Goal: Task Accomplishment & Management: Manage account settings

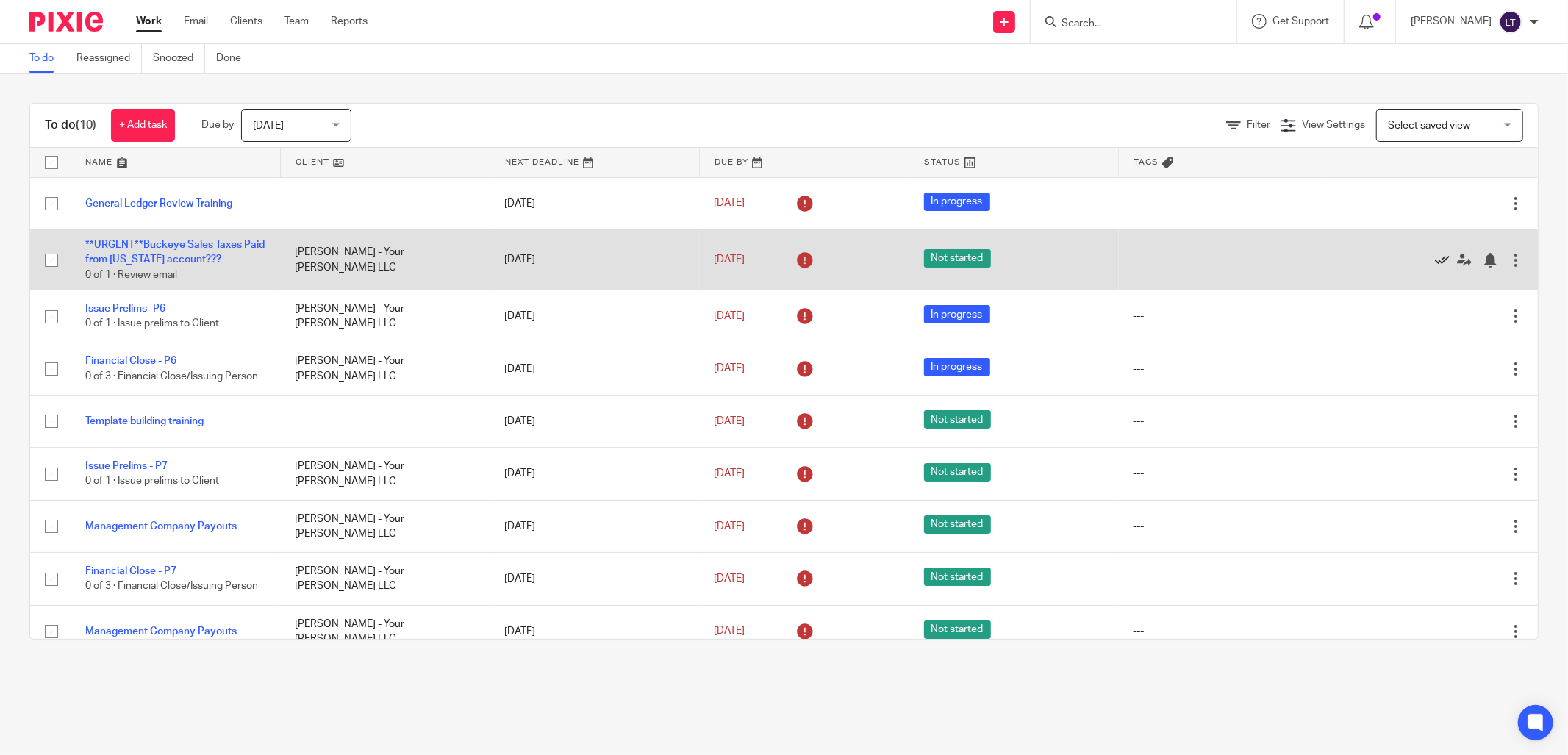
click at [1435, 260] on icon at bounding box center [1442, 260] width 15 height 15
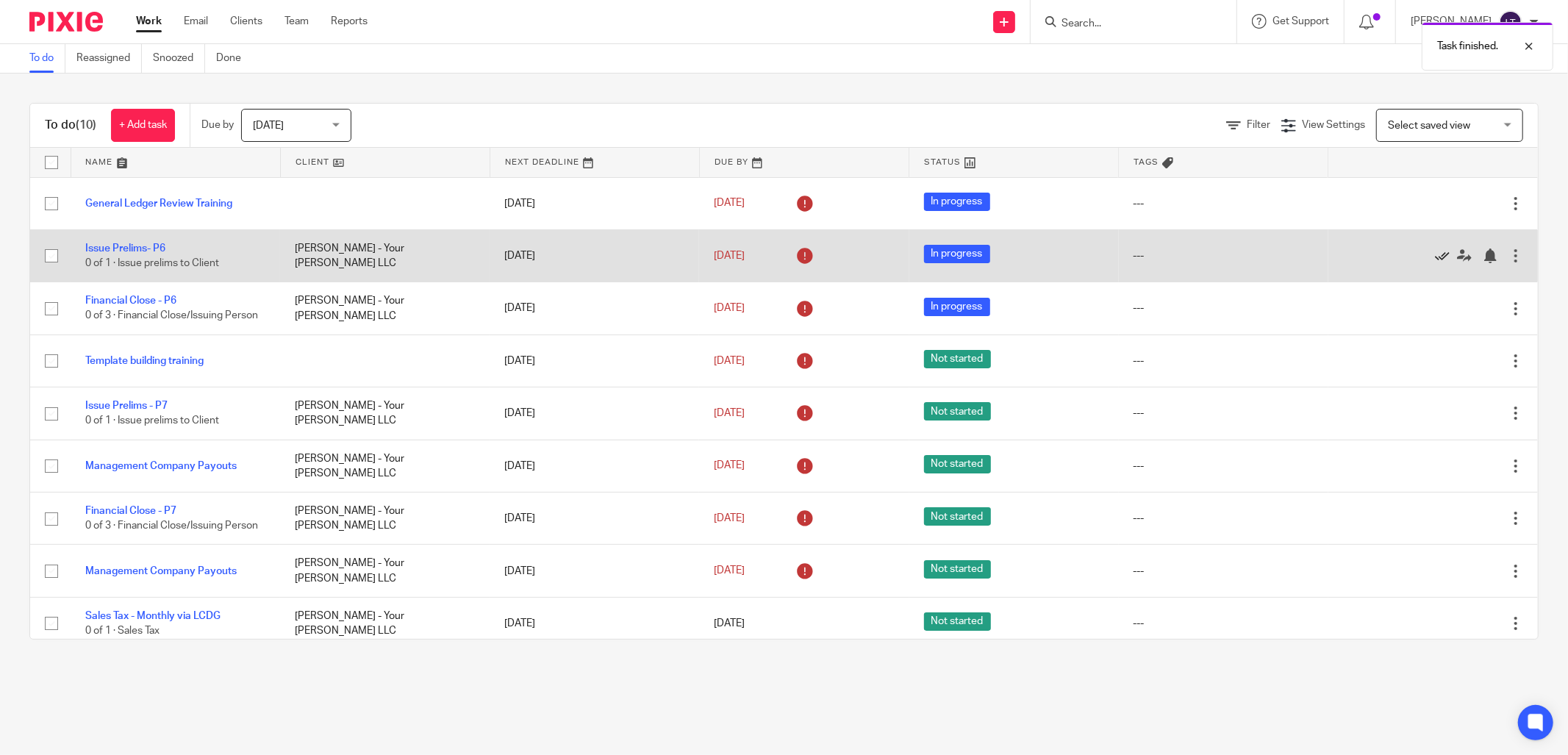
click at [1435, 255] on icon at bounding box center [1442, 256] width 15 height 15
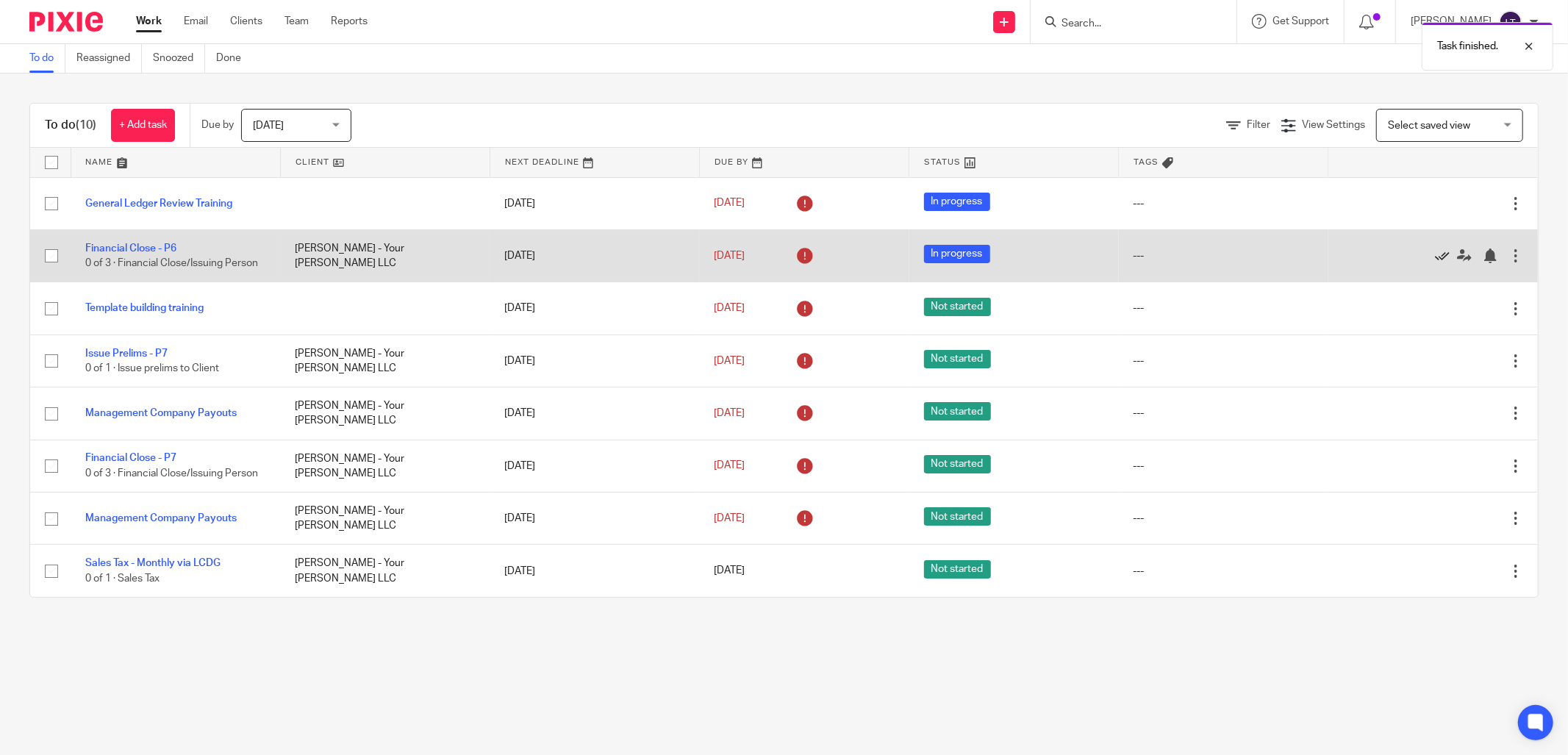
click at [1435, 259] on icon at bounding box center [1442, 256] width 15 height 15
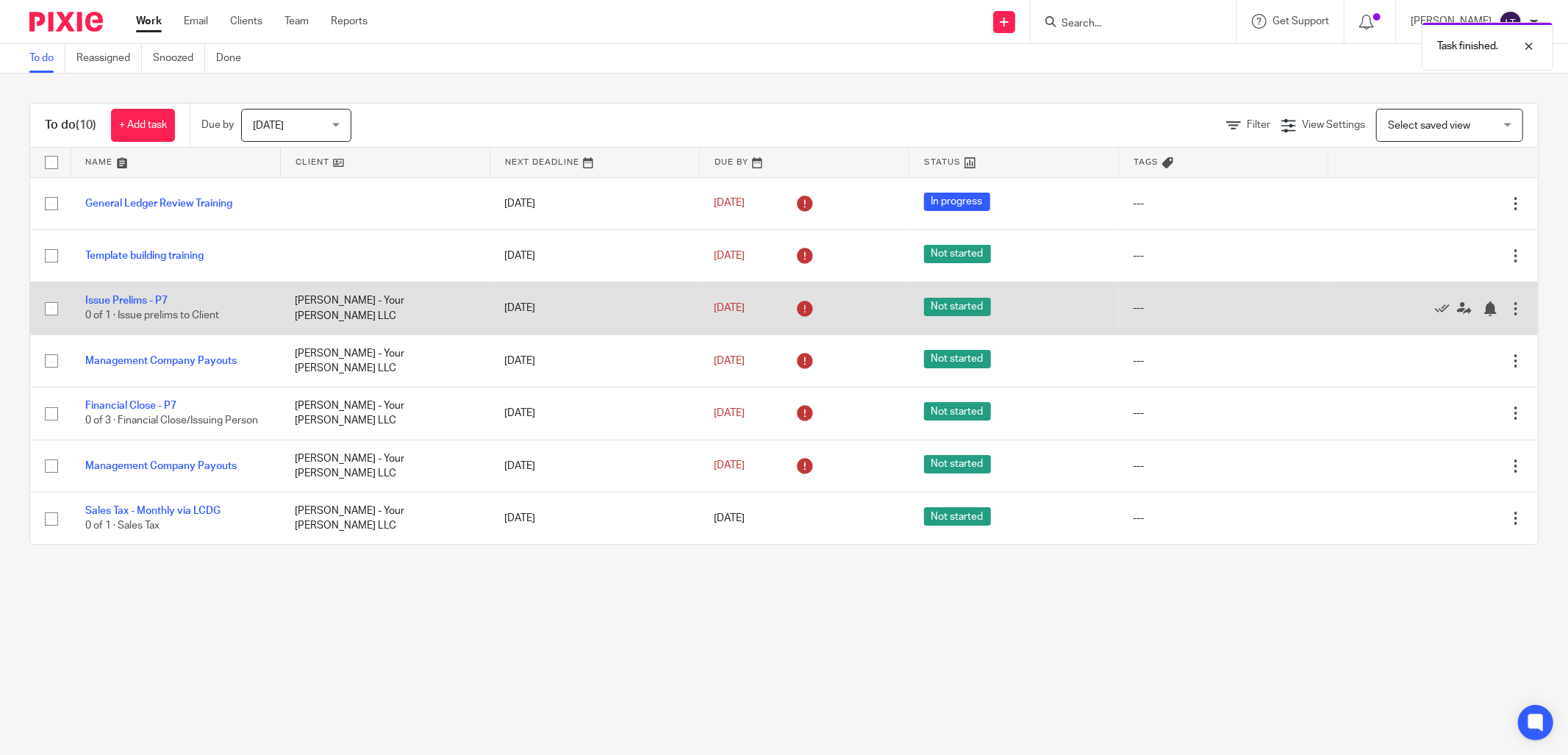
click at [947, 295] on td "Not started" at bounding box center [1013, 309] width 210 height 52
click at [945, 303] on span "Not started" at bounding box center [957, 307] width 67 height 19
click at [945, 307] on span "Not started" at bounding box center [957, 307] width 67 height 19
click at [1508, 313] on div at bounding box center [1516, 309] width 15 height 15
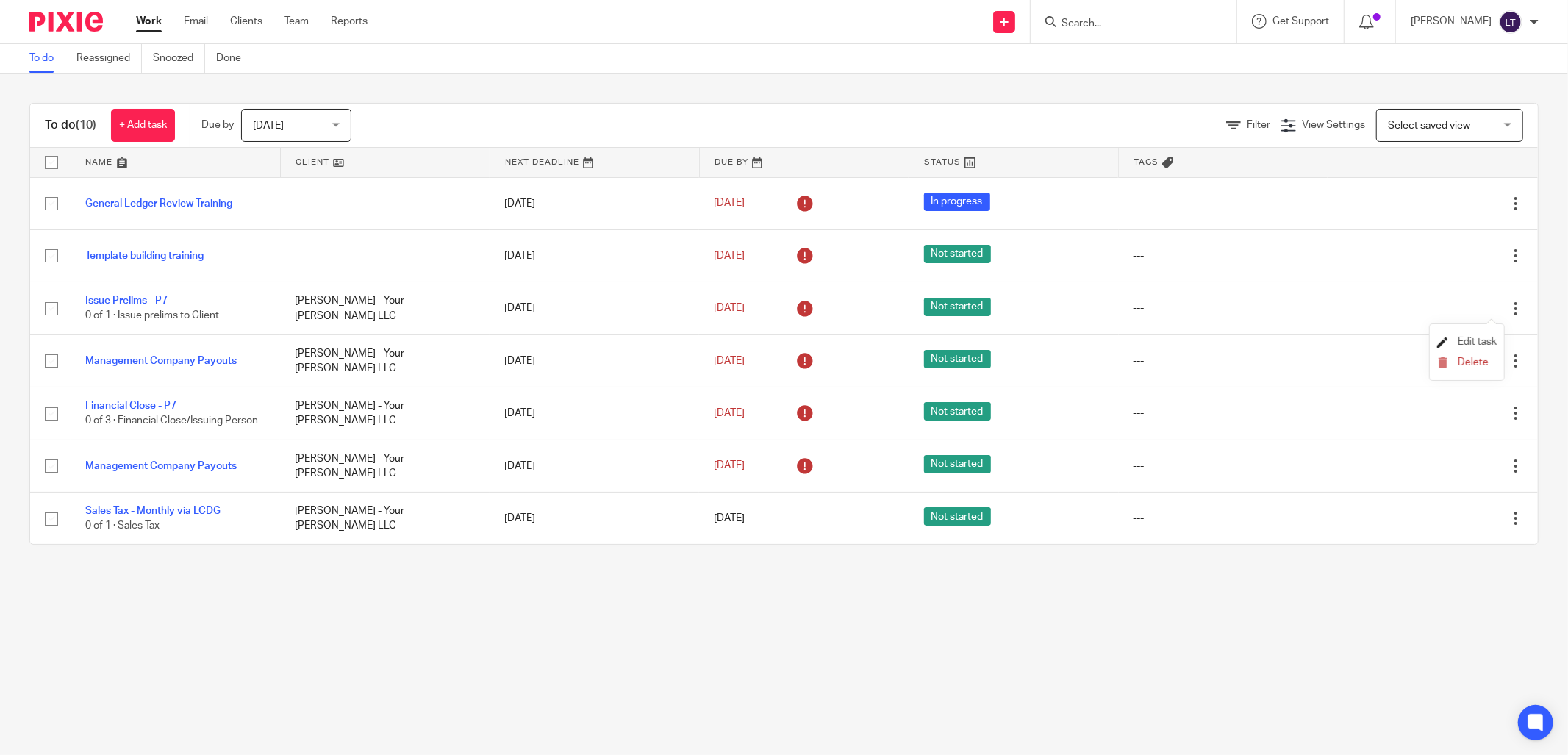
click at [1472, 337] on span "Edit task" at bounding box center [1477, 342] width 39 height 10
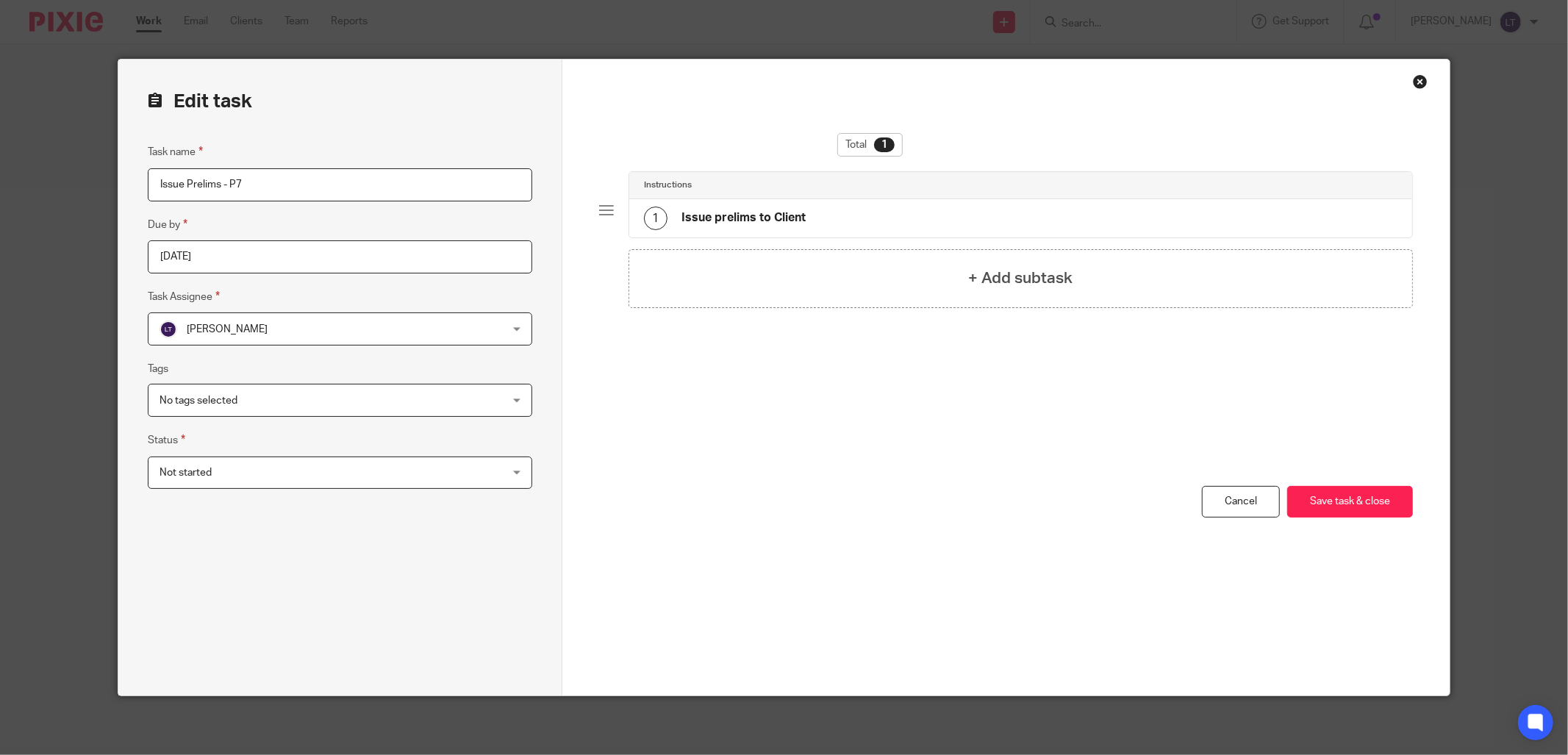
click at [1415, 81] on div "Close this dialog window" at bounding box center [1420, 82] width 15 height 15
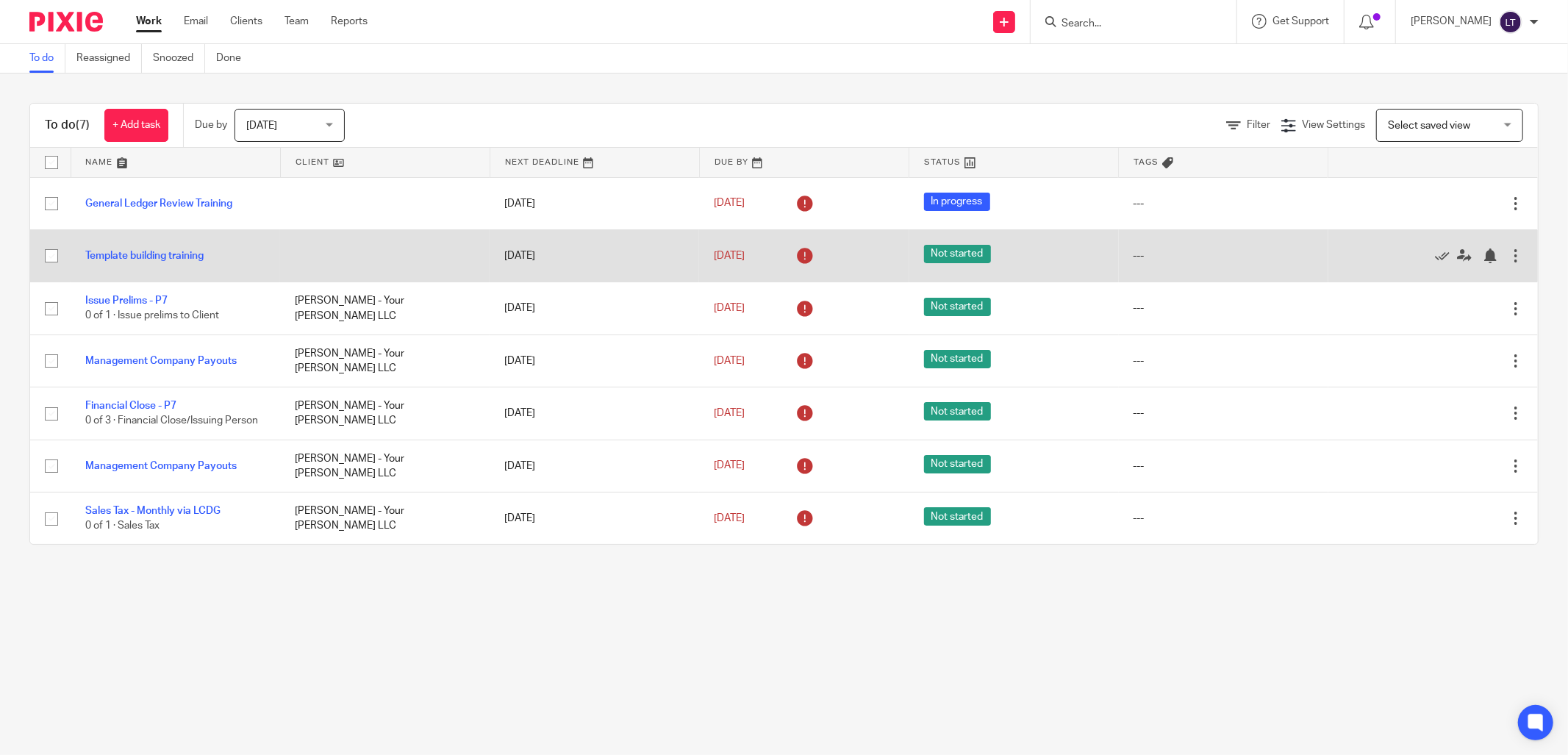
click at [53, 257] on input "checkbox" at bounding box center [51, 255] width 28 height 28
checkbox input "true"
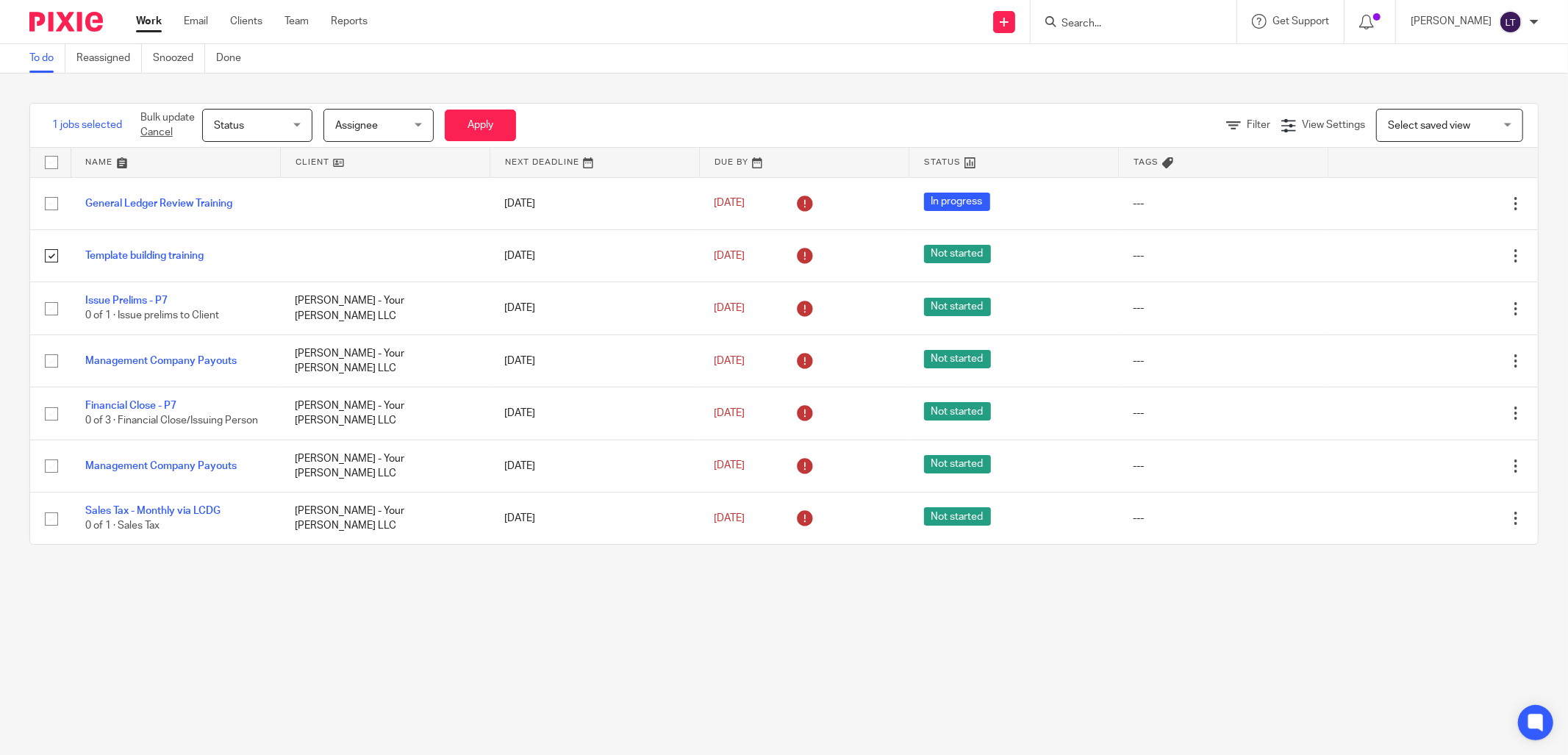
click at [290, 128] on span "Status" at bounding box center [253, 125] width 78 height 31
click at [267, 216] on li "In progress" at bounding box center [258, 216] width 109 height 30
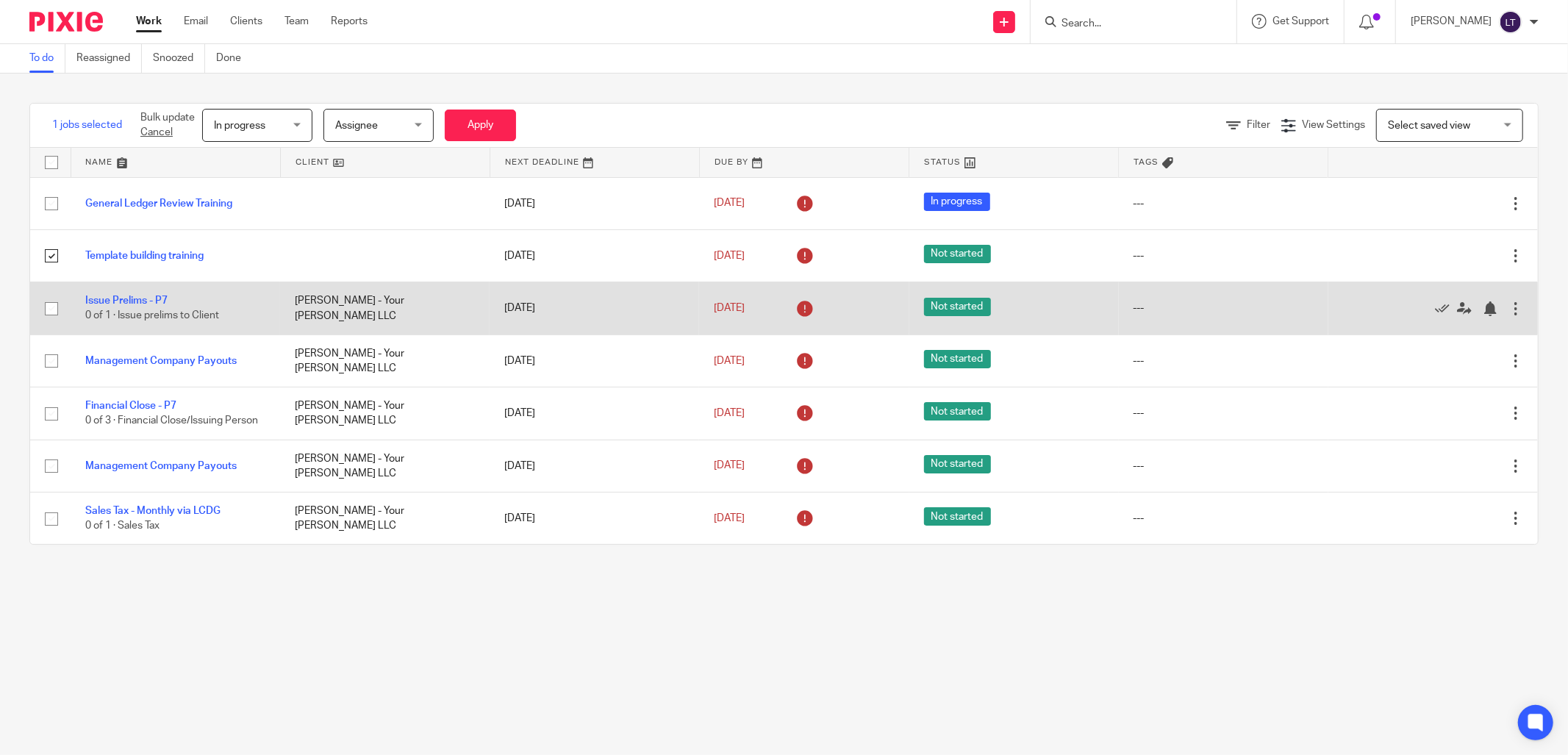
click at [51, 310] on input "checkbox" at bounding box center [51, 308] width 28 height 28
checkbox input "true"
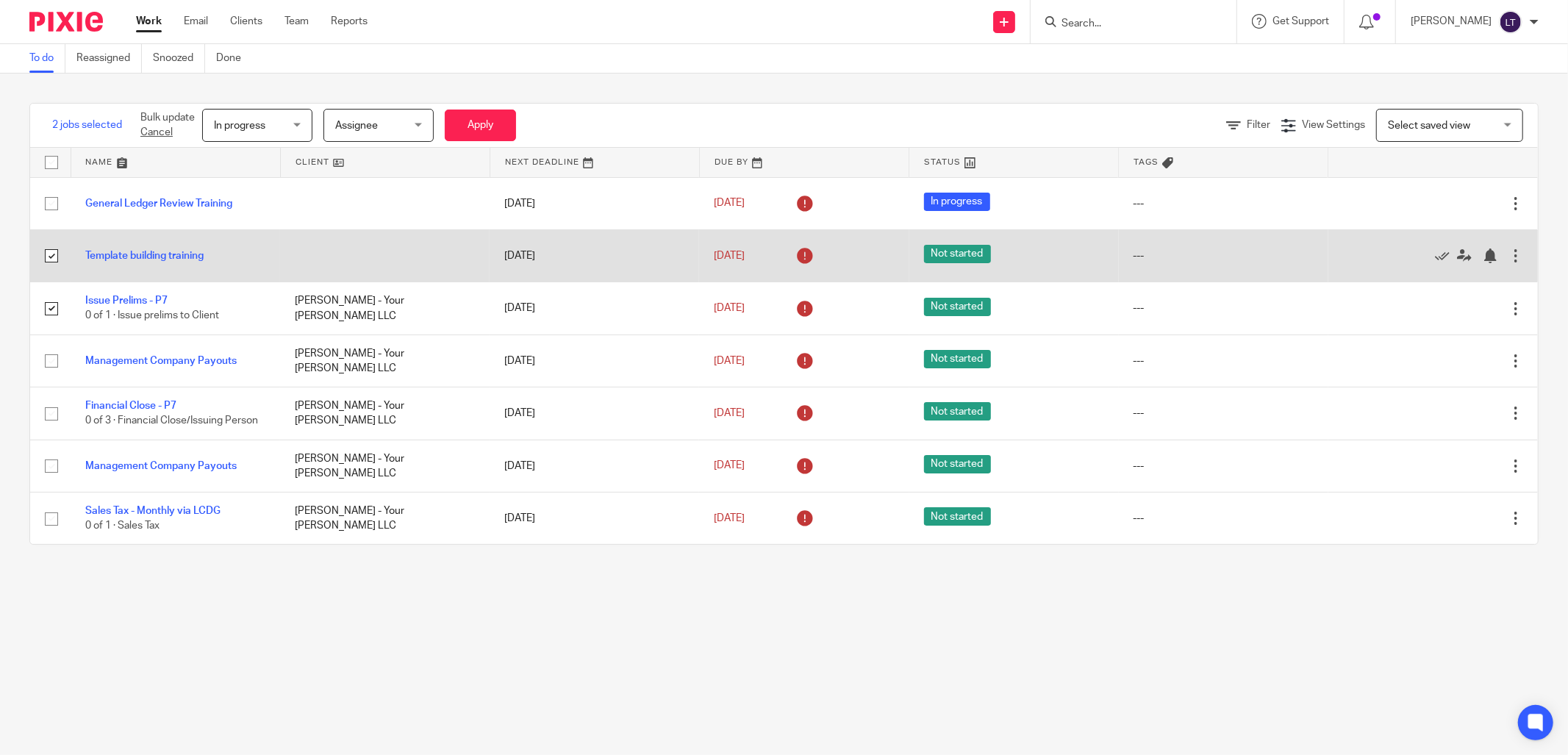
click at [54, 259] on input "checkbox" at bounding box center [51, 255] width 28 height 28
checkbox input "false"
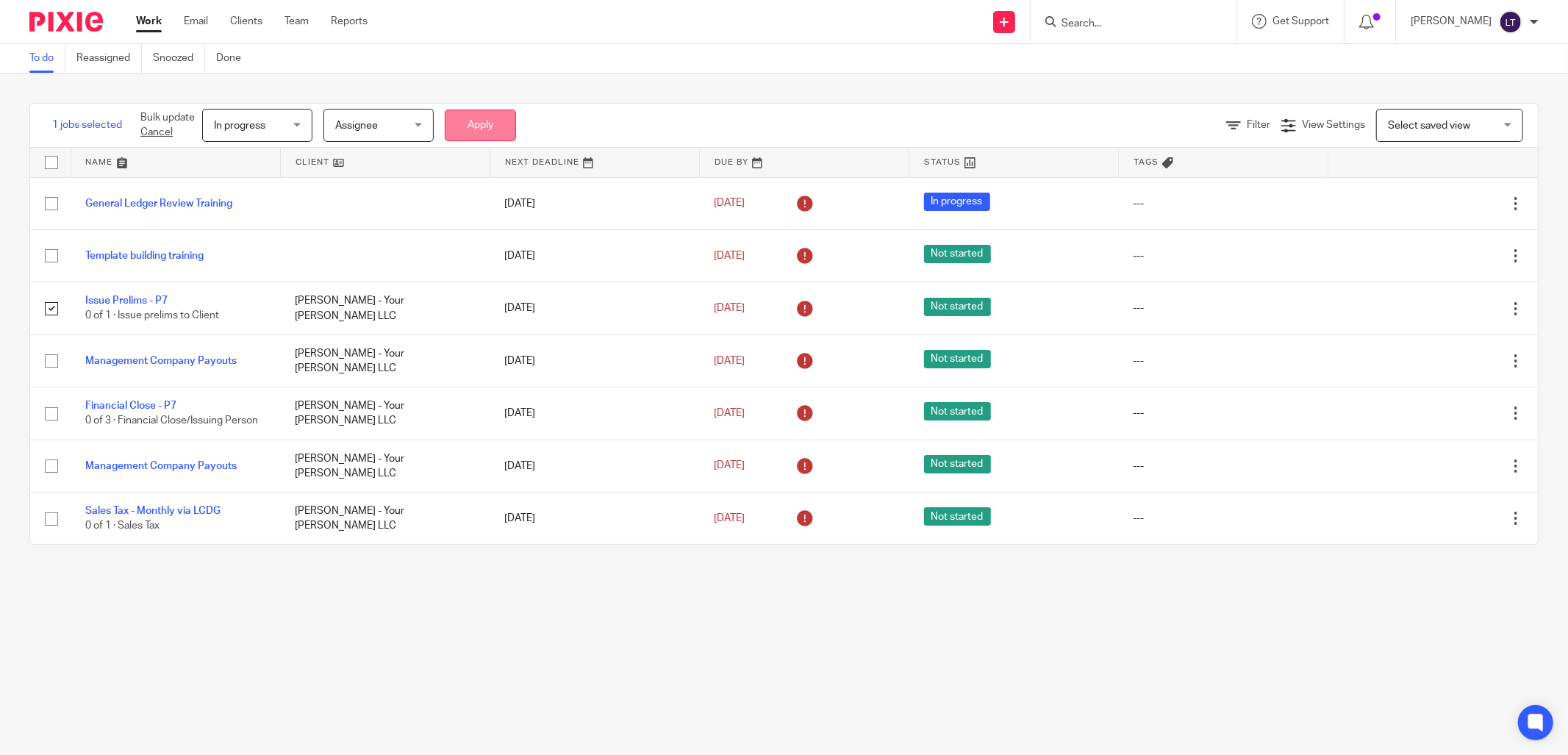
click at [474, 118] on button "Apply" at bounding box center [480, 125] width 72 height 31
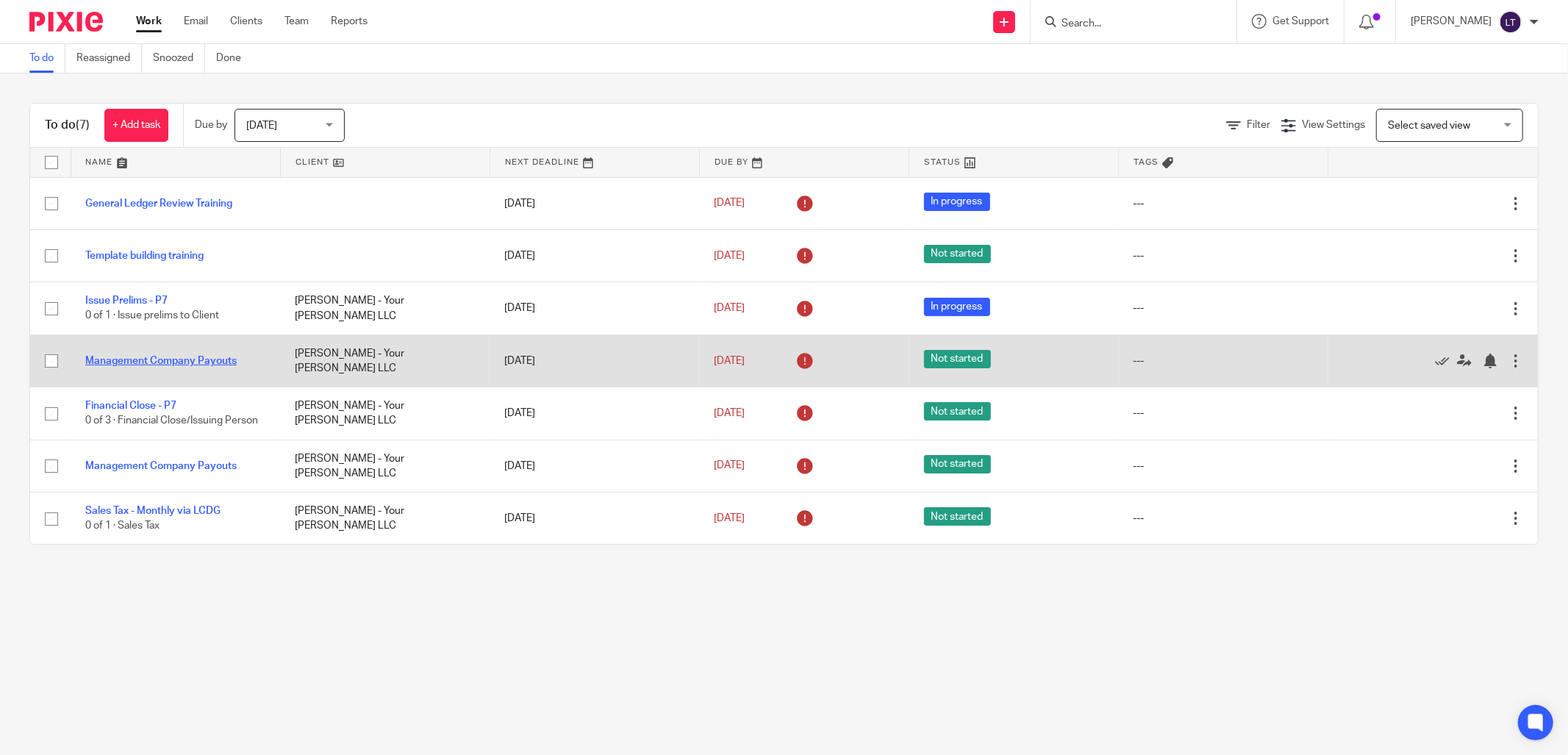
click at [145, 365] on link "Management Company Payouts" at bounding box center [160, 361] width 151 height 10
click at [53, 361] on input "checkbox" at bounding box center [51, 360] width 28 height 28
checkbox input "true"
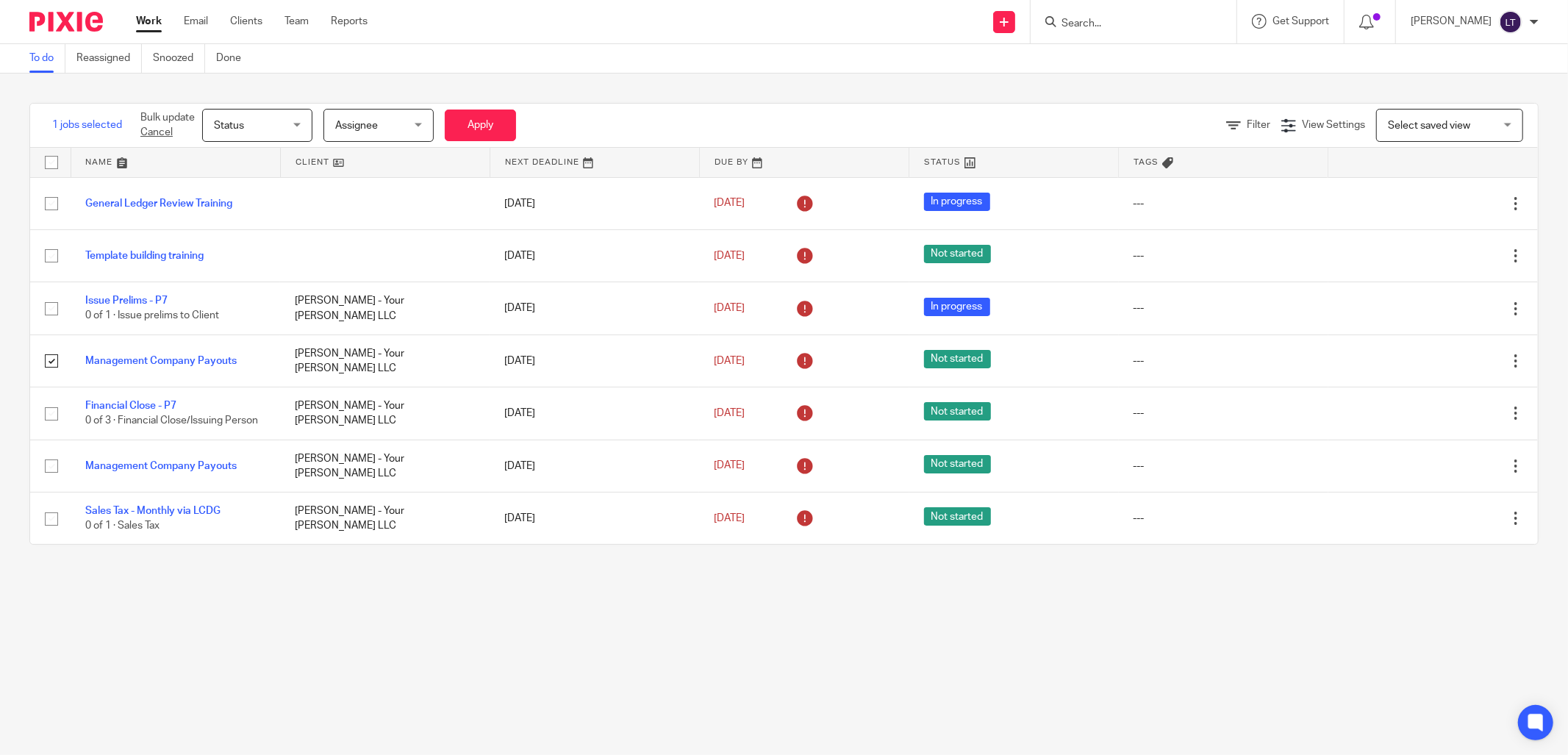
click at [412, 125] on span "Assignee" at bounding box center [374, 125] width 78 height 31
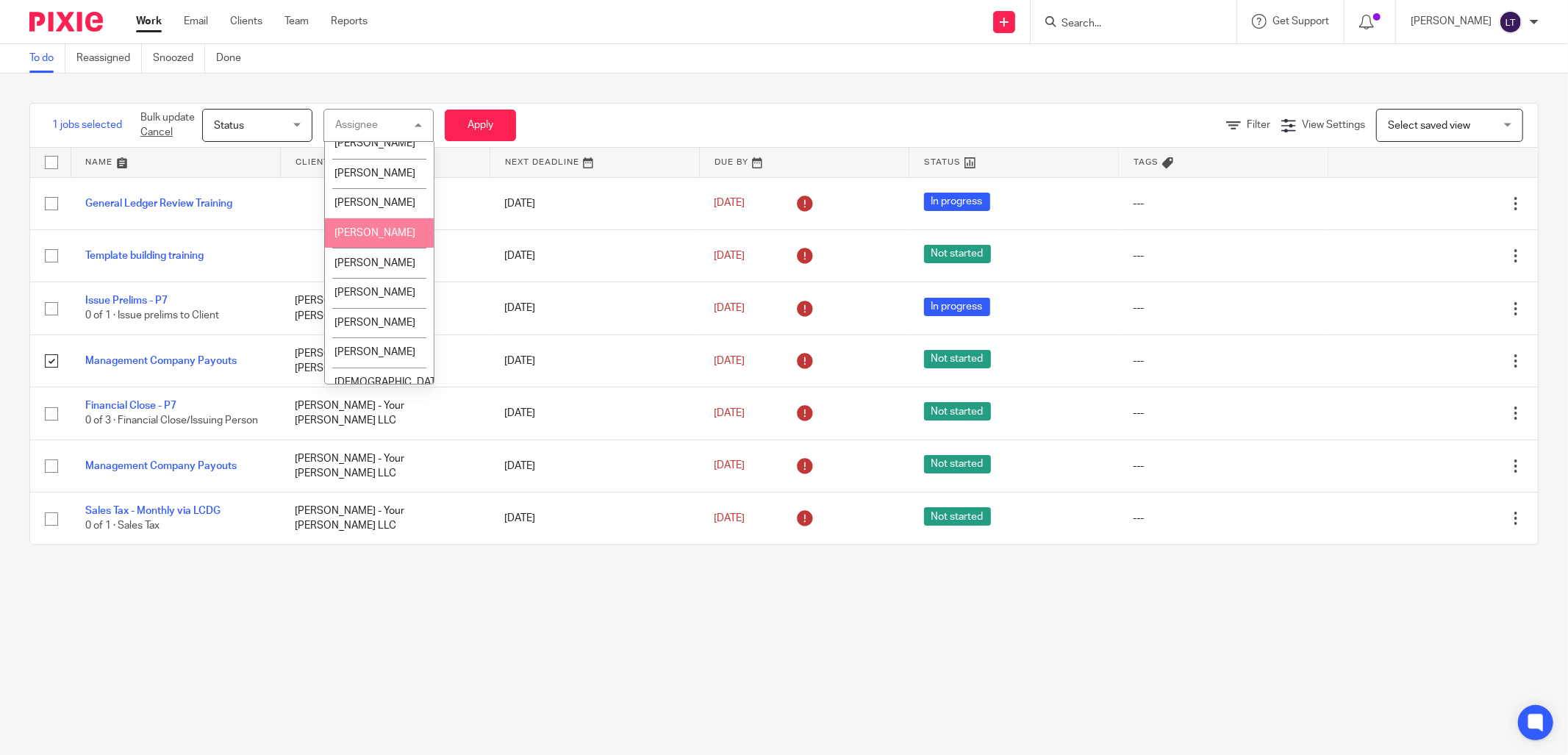
scroll to position [436, 0]
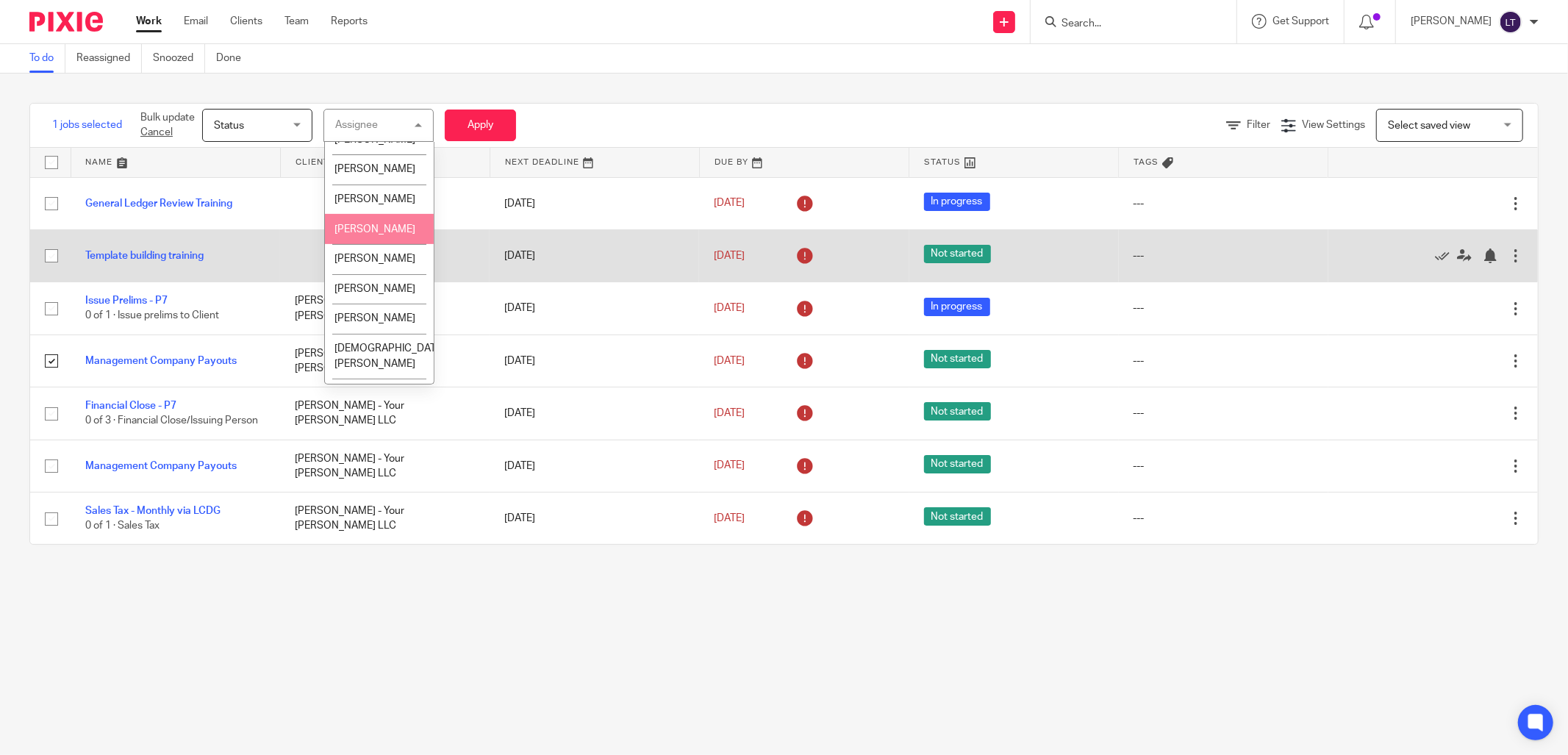
click at [365, 234] on span "Carolina Barba" at bounding box center [375, 230] width 81 height 10
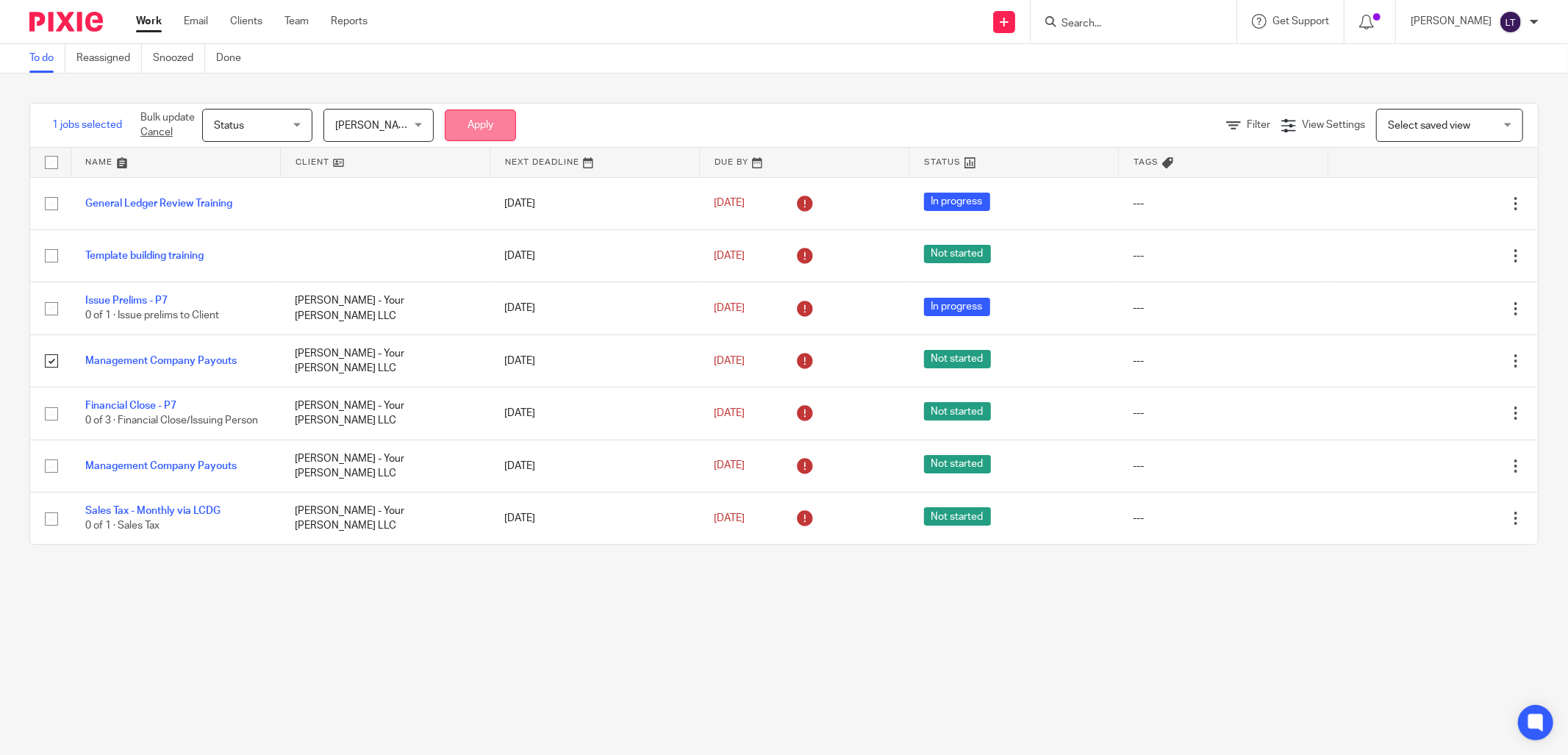
click at [465, 129] on button "Apply" at bounding box center [480, 125] width 72 height 31
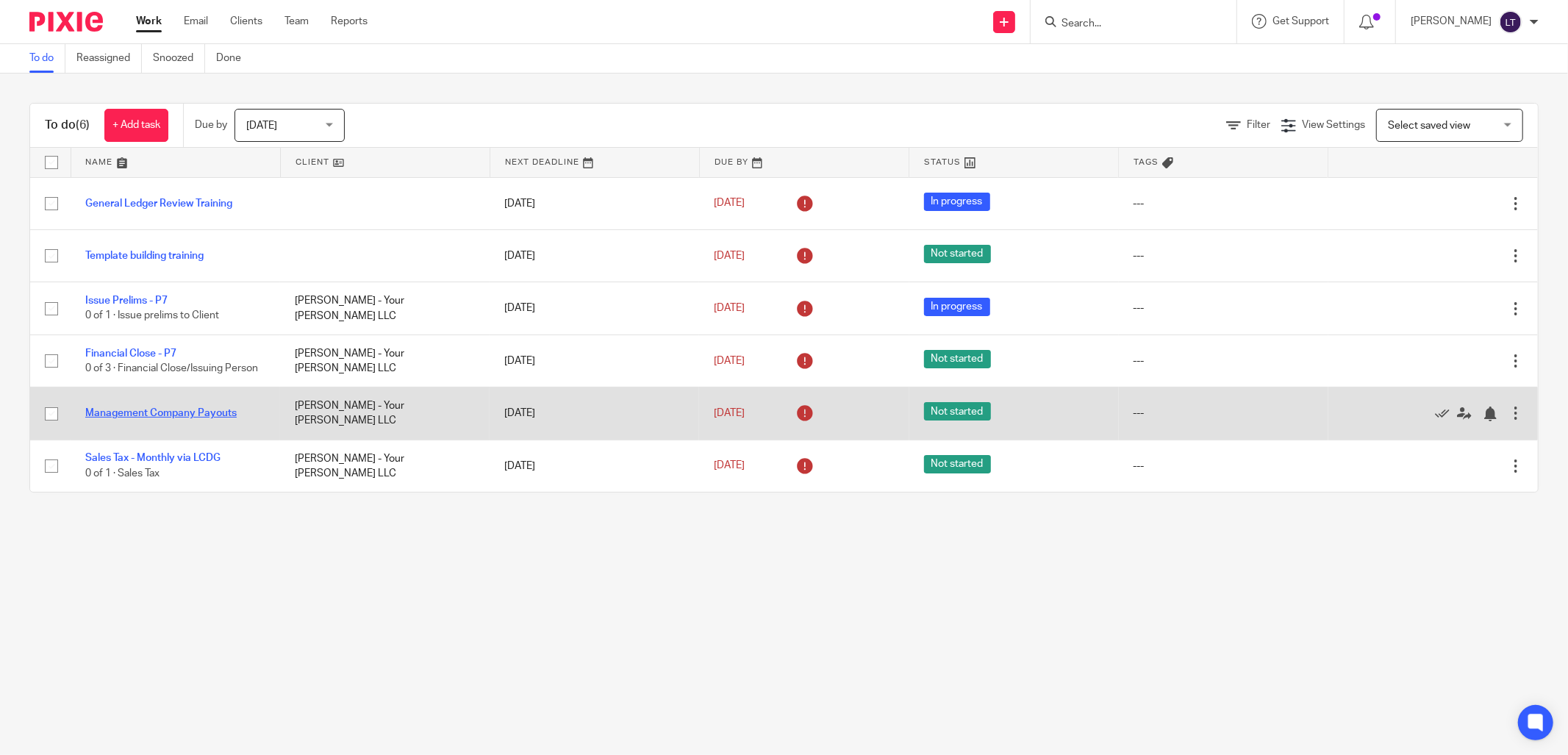
click at [223, 419] on link "Management Company Payouts" at bounding box center [160, 413] width 151 height 10
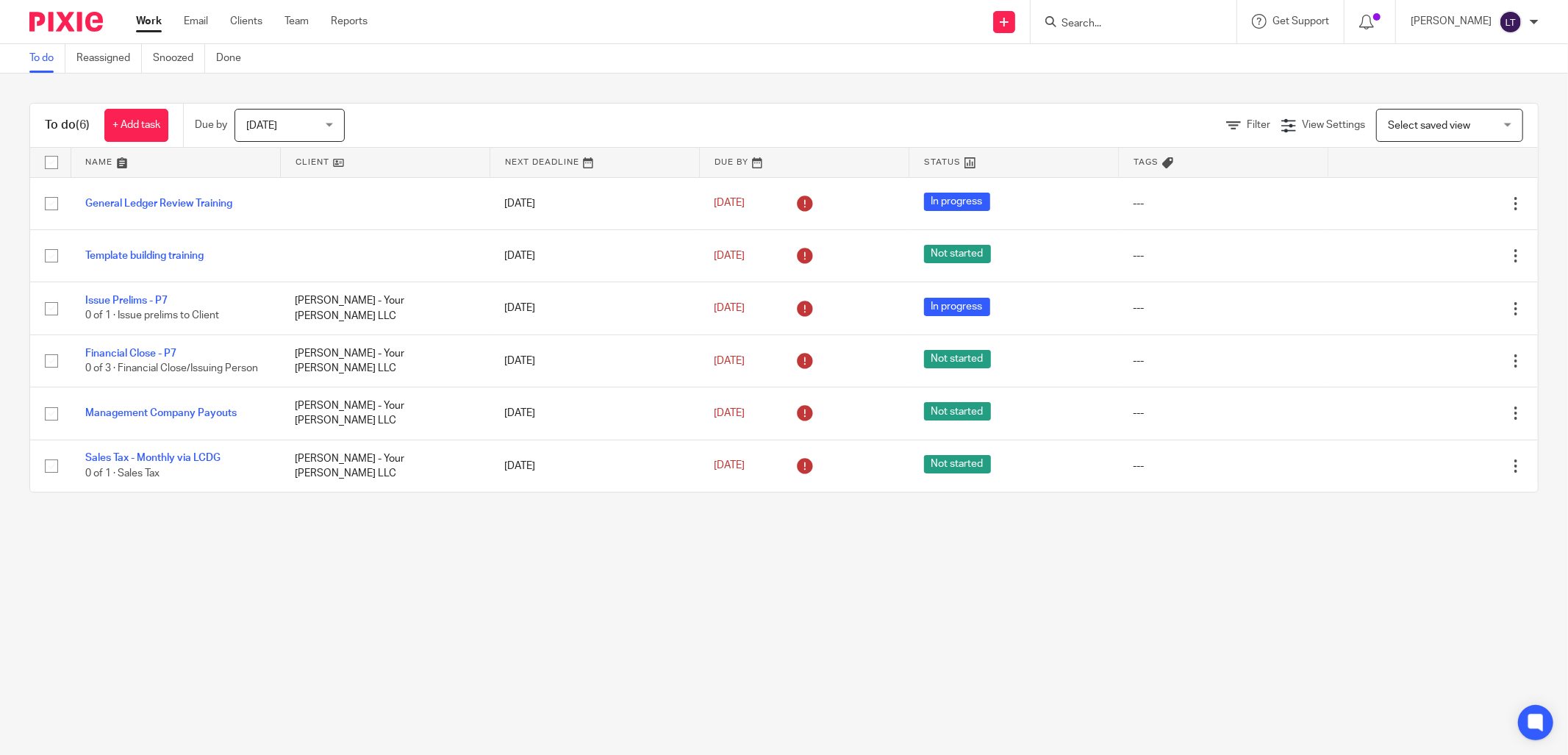
click at [148, 28] on link "Work" at bounding box center [148, 22] width 26 height 15
click at [199, 26] on link "Email" at bounding box center [195, 22] width 25 height 15
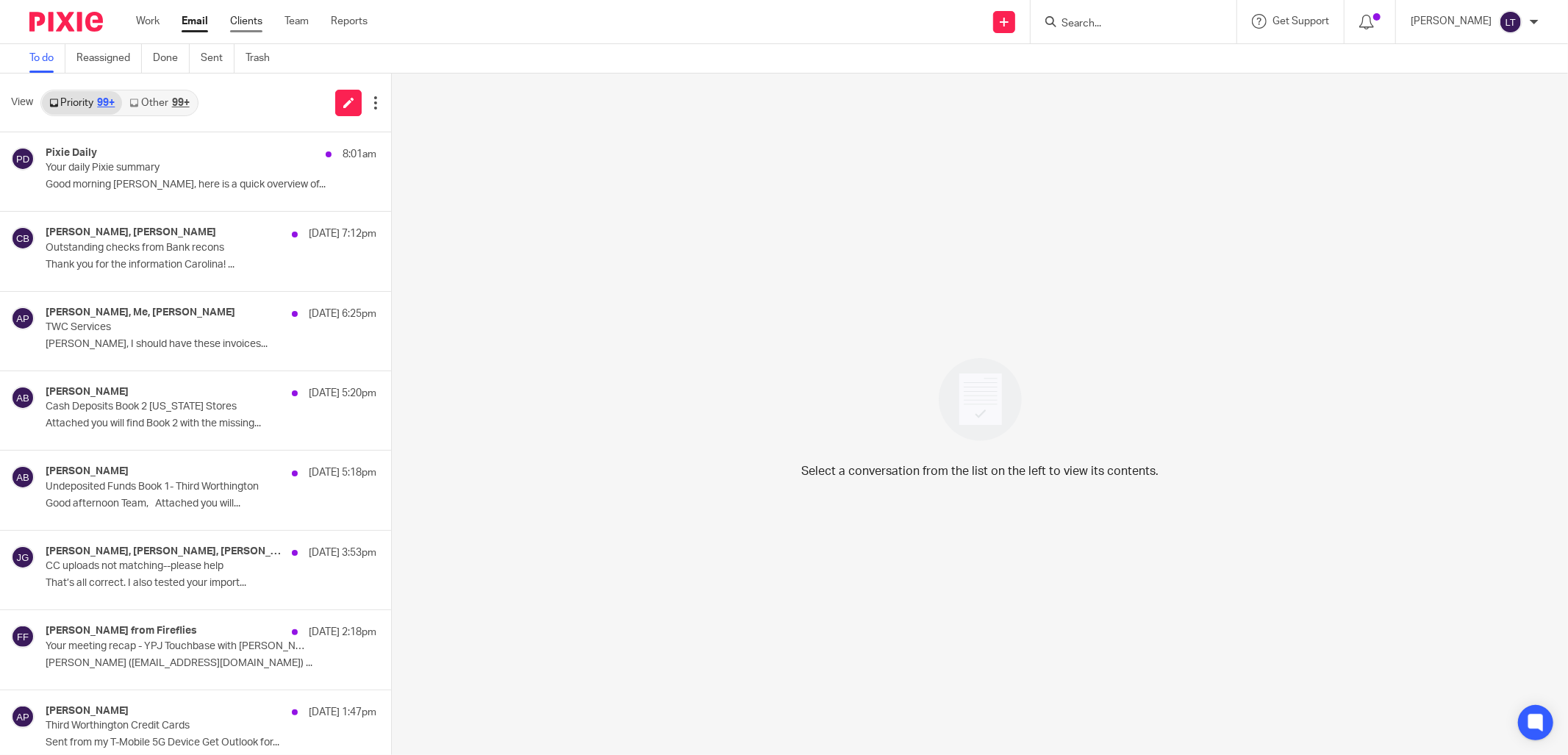
click at [248, 20] on link "Clients" at bounding box center [246, 22] width 32 height 15
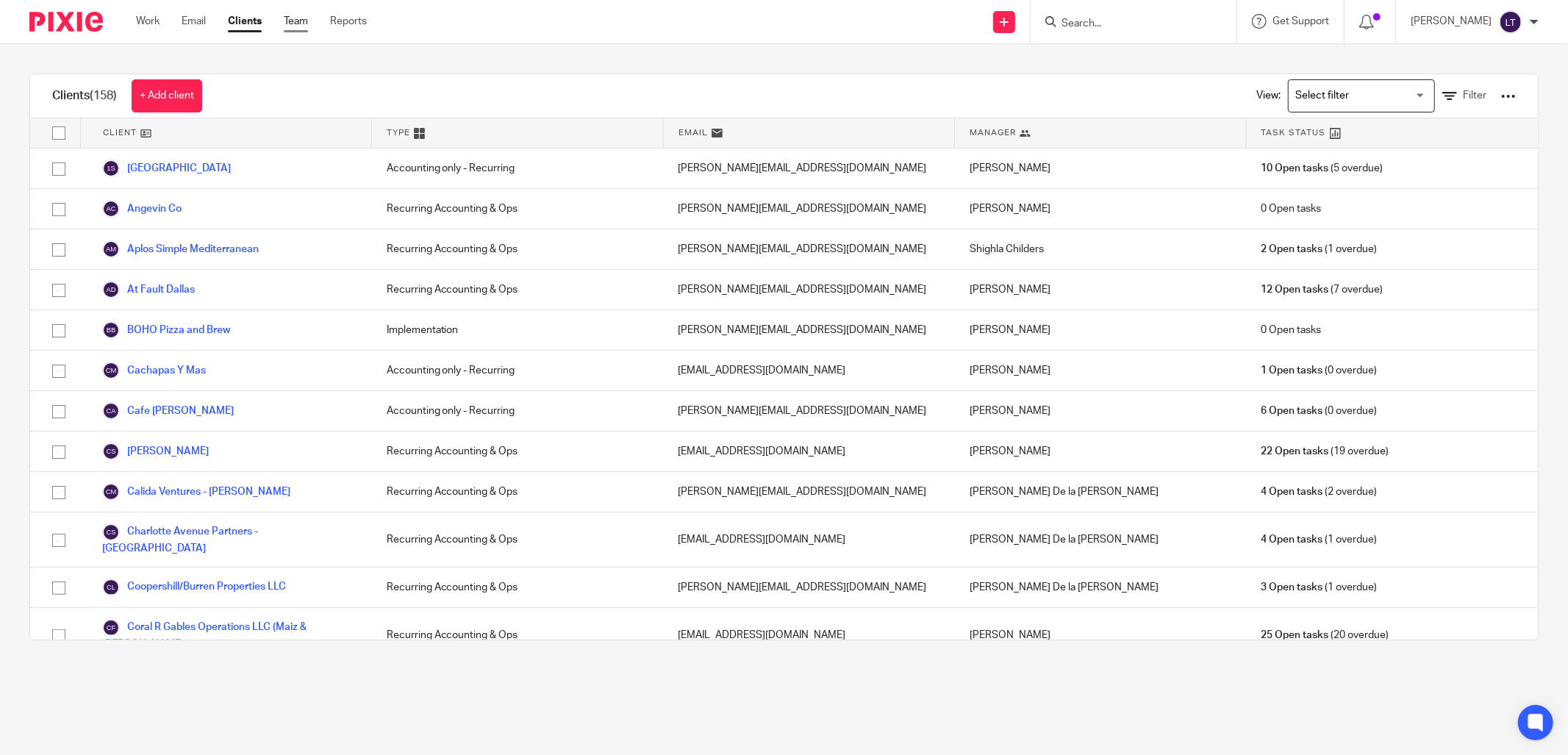
click at [287, 23] on link "Team" at bounding box center [296, 22] width 25 height 15
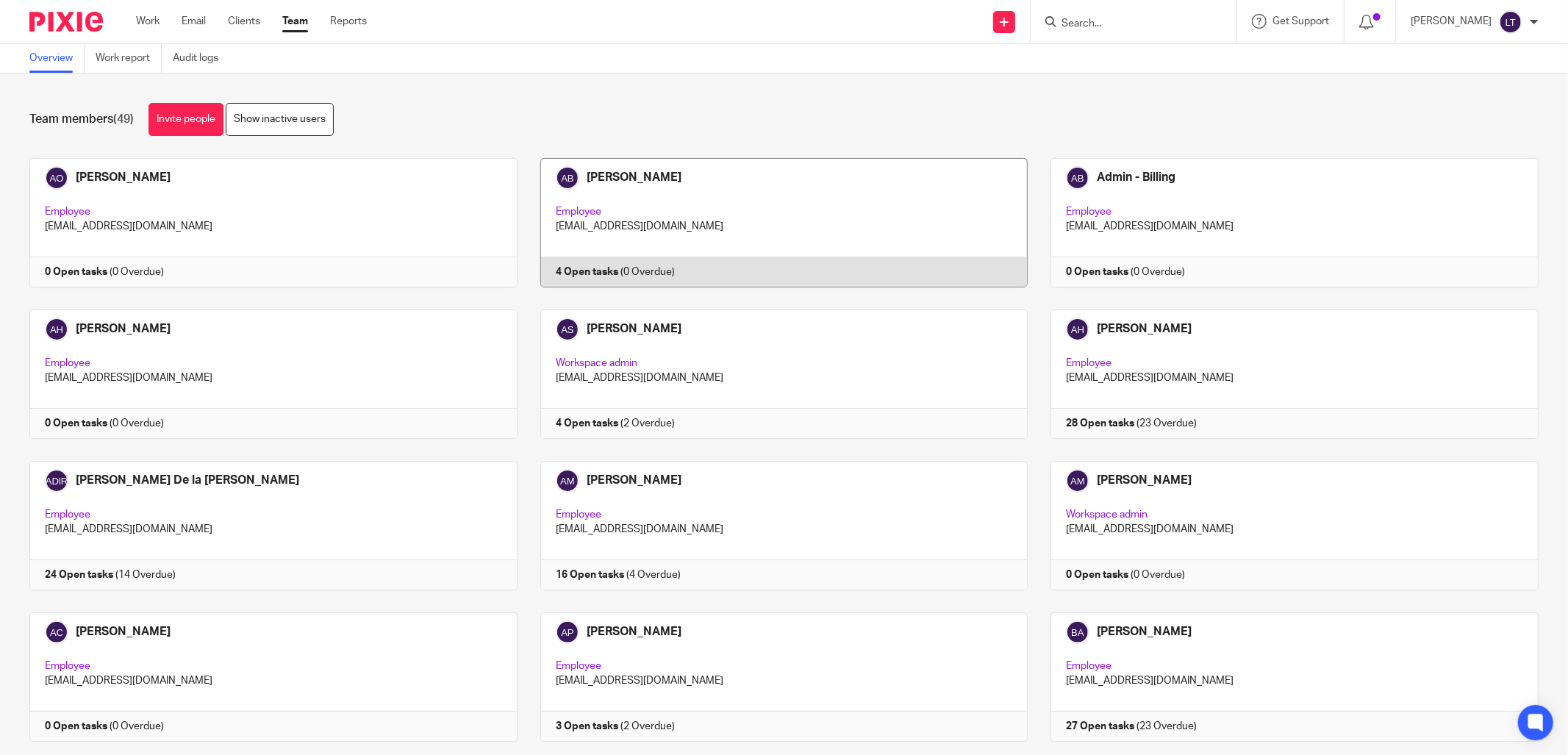
click at [616, 197] on link at bounding box center [772, 223] width 511 height 130
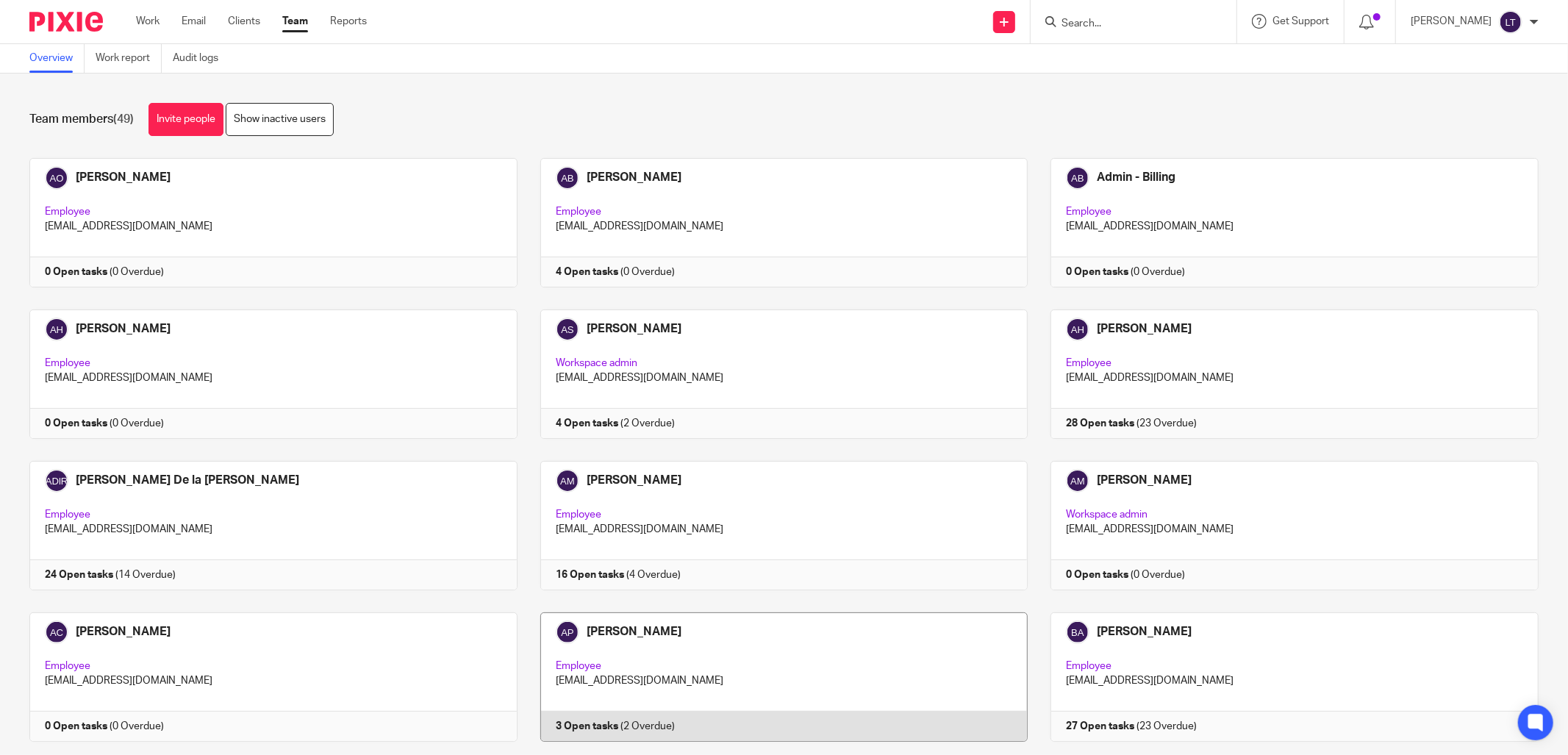
click at [671, 630] on link at bounding box center [772, 677] width 511 height 130
